Goal: Task Accomplishment & Management: Use online tool/utility

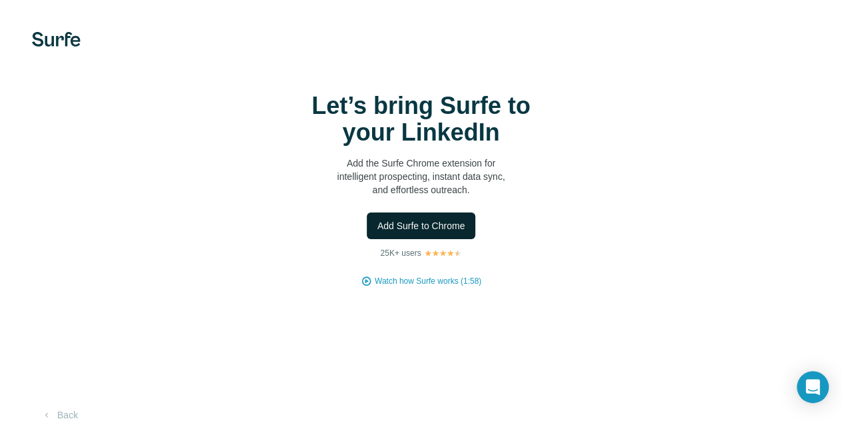
click at [377, 226] on span "Add Surfe to Chrome" at bounding box center [421, 225] width 88 height 13
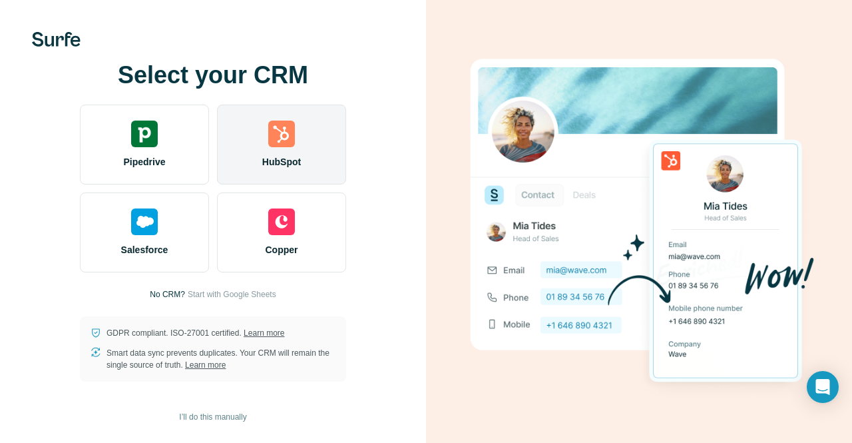
click at [303, 123] on div "HubSpot" at bounding box center [281, 144] width 129 height 80
